Goal: Information Seeking & Learning: Learn about a topic

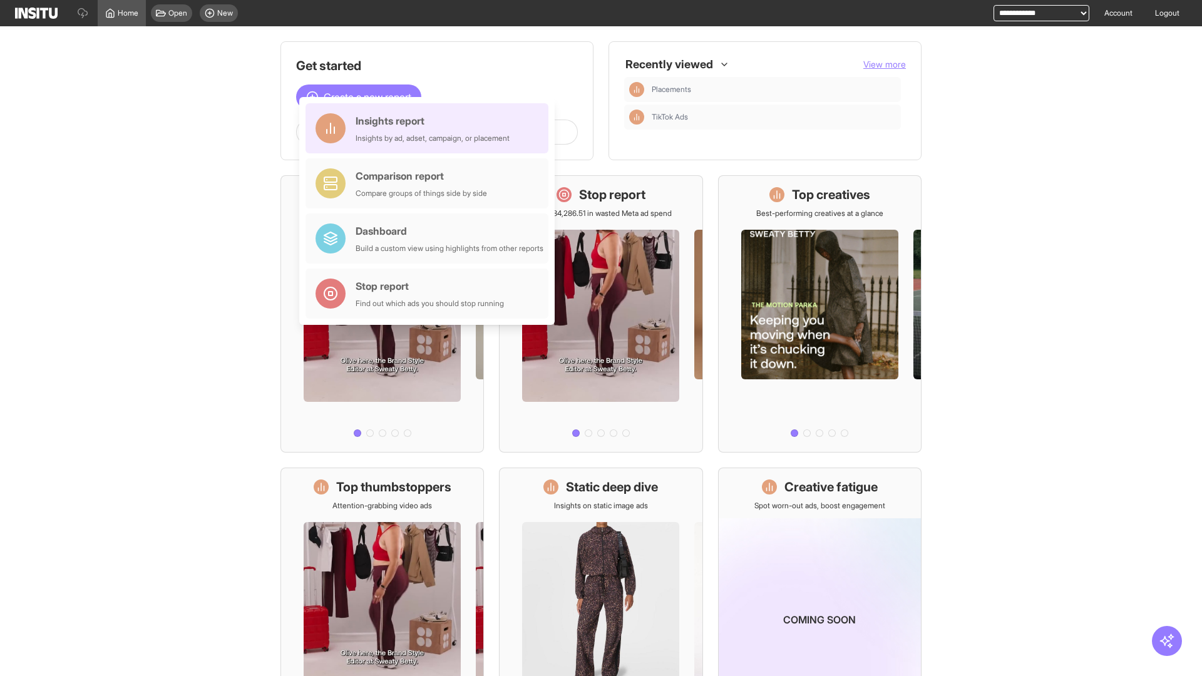
click at [430, 128] on div "Insights report Insights by ad, adset, campaign, or placement" at bounding box center [433, 128] width 154 height 30
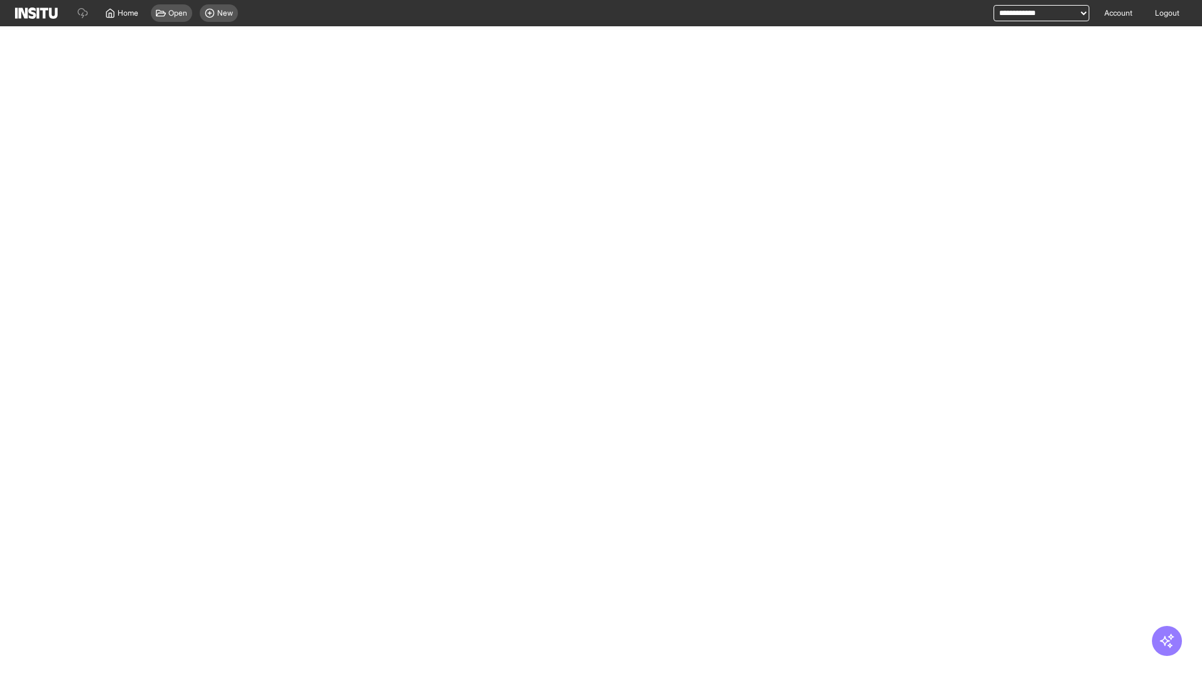
select select "**"
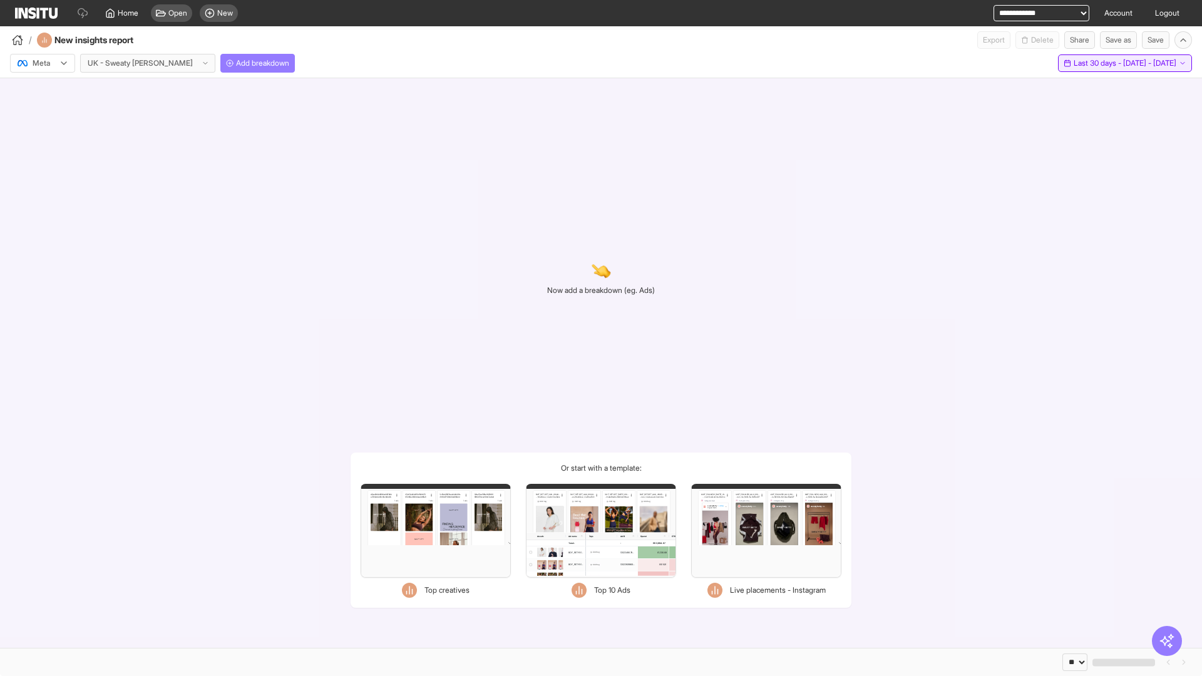
click at [1107, 63] on span "Last 30 days - [DATE] - [DATE]" at bounding box center [1125, 63] width 103 height 10
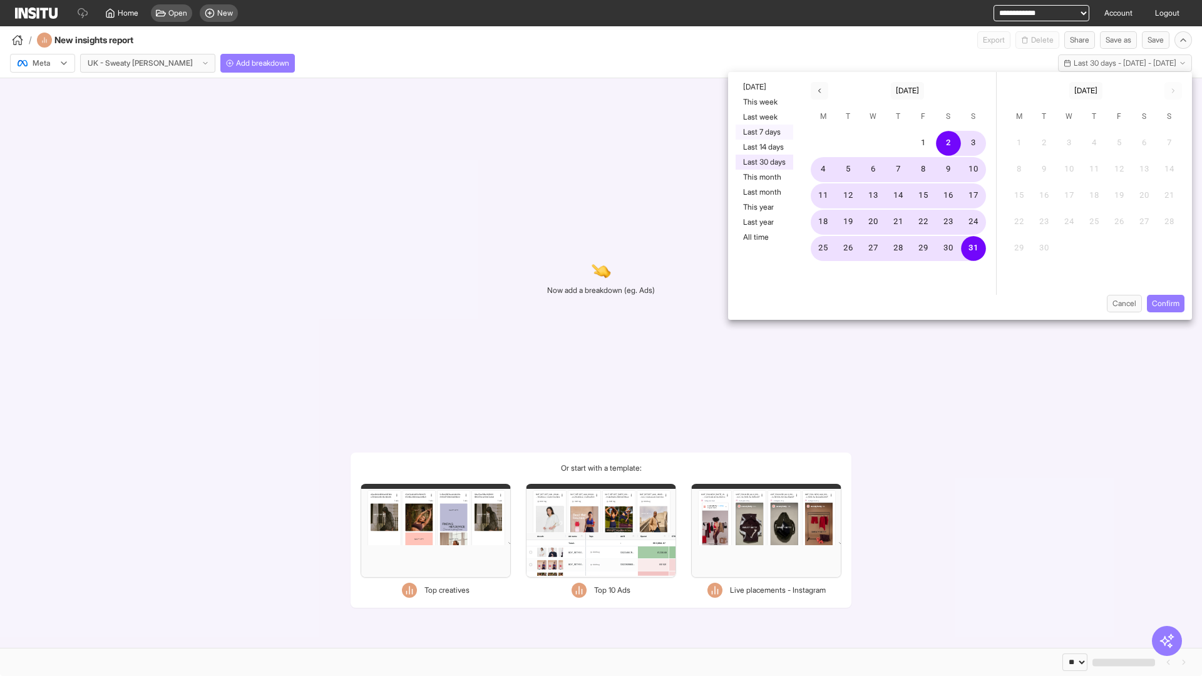
click at [763, 132] on button "Last 7 days" at bounding box center [765, 132] width 58 height 15
